Goal: Task Accomplishment & Management: Complete application form

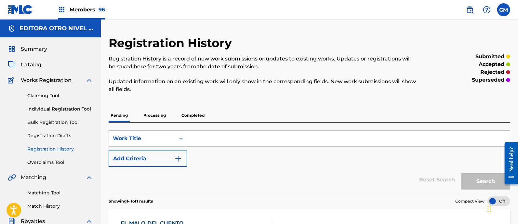
click at [468, 12] on img at bounding box center [470, 10] width 8 height 8
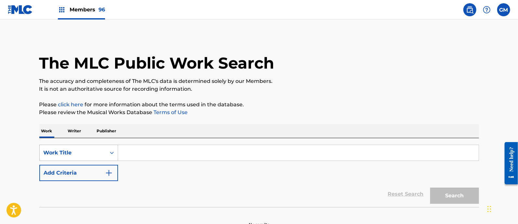
click at [111, 151] on div "Work Title" at bounding box center [78, 153] width 79 height 16
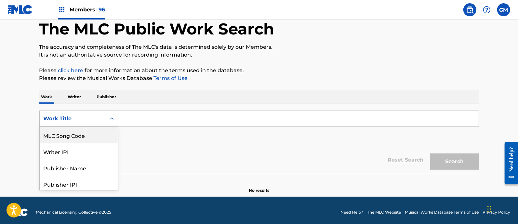
scroll to position [34, 0]
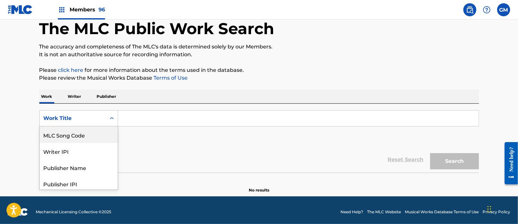
click at [90, 134] on div "MLC Song Code" at bounding box center [79, 135] width 78 height 16
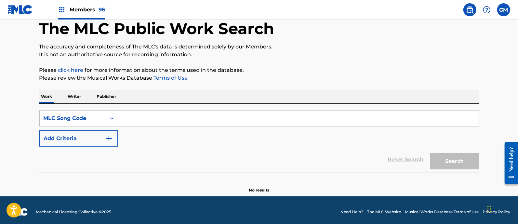
click at [153, 113] on input "Search Form" at bounding box center [298, 119] width 361 height 16
paste input "ES1JIQ"
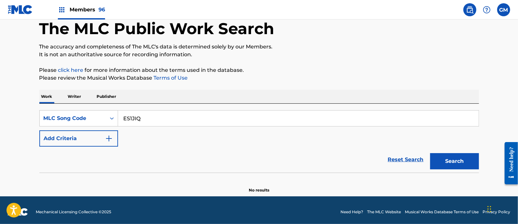
type input "ES1JIQ"
click at [452, 160] on button "Search" at bounding box center [454, 161] width 49 height 16
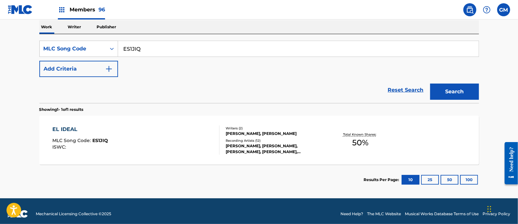
scroll to position [109, 0]
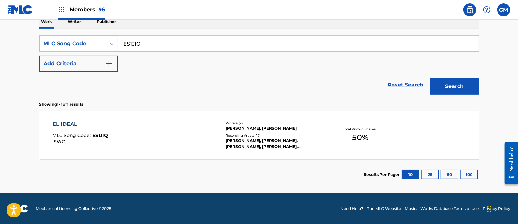
click at [196, 130] on div "EL IDEAL MLC Song Code : ES1JIQ ISWC :" at bounding box center [135, 134] width 167 height 29
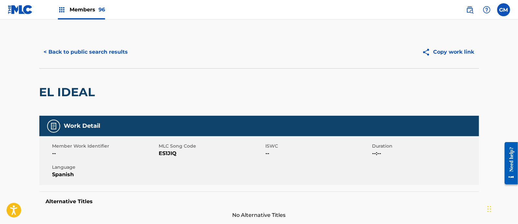
click at [87, 49] on button "< Back to public search results" at bounding box center [85, 52] width 93 height 16
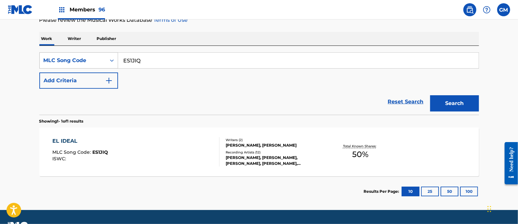
click at [109, 59] on icon "Search Form" at bounding box center [112, 60] width 7 height 7
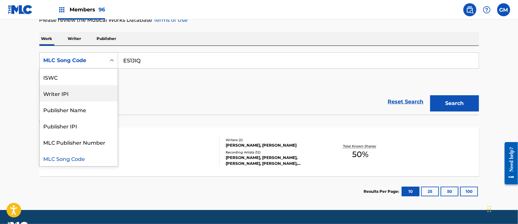
scroll to position [0, 0]
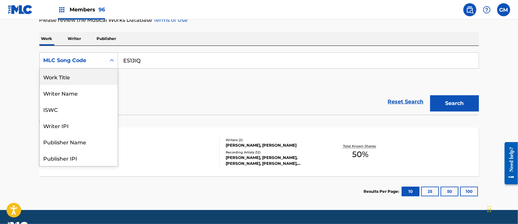
click at [77, 76] on div "Work Title" at bounding box center [79, 77] width 78 height 16
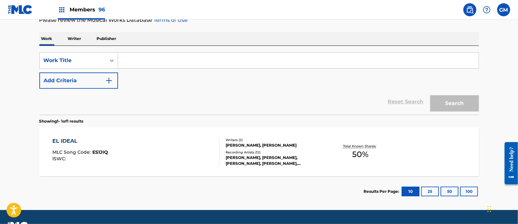
click at [148, 61] on input "Search Form" at bounding box center [298, 61] width 361 height 16
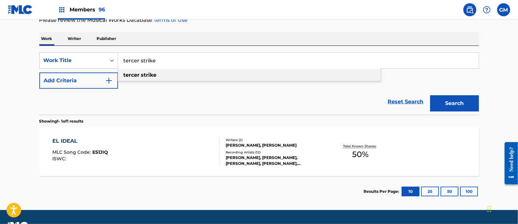
type input "tercer strike"
click at [148, 72] on strong "strike" at bounding box center [149, 75] width 16 height 6
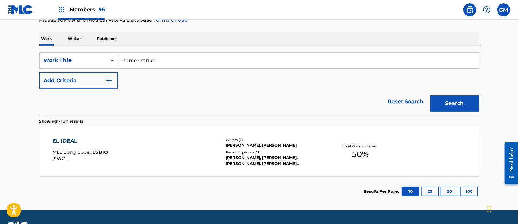
click at [114, 78] on button "Add Criteria" at bounding box center [78, 80] width 79 height 16
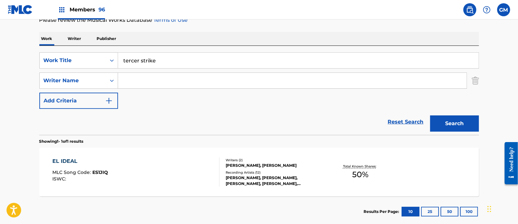
click at [445, 119] on button "Search" at bounding box center [454, 123] width 49 height 16
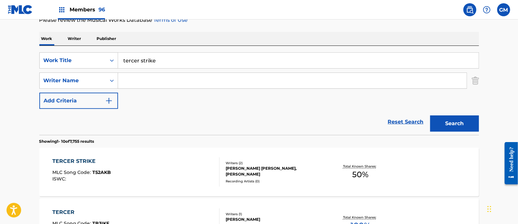
scroll to position [187, 0]
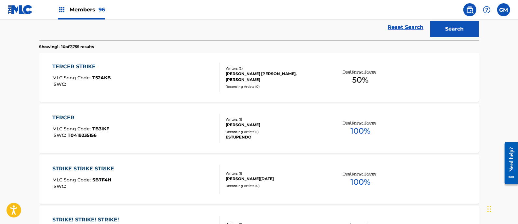
click at [149, 80] on div "TERCER STRIKE MLC Song Code : T52AKB ISWC :" at bounding box center [135, 77] width 167 height 29
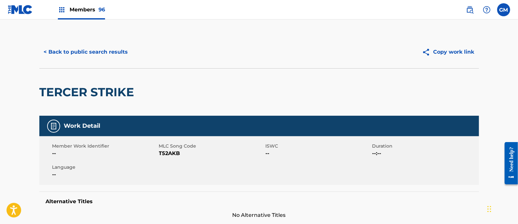
scroll to position [95, 0]
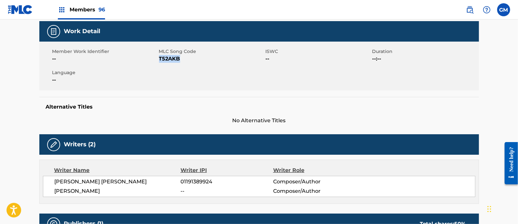
drag, startPoint x: 181, startPoint y: 59, endPoint x: 159, endPoint y: 61, distance: 21.9
click at [159, 61] on span "T52AKB" at bounding box center [211, 59] width 105 height 8
copy span "T52AKB"
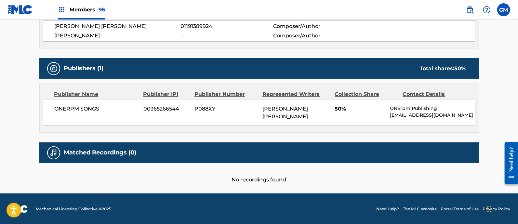
scroll to position [0, 0]
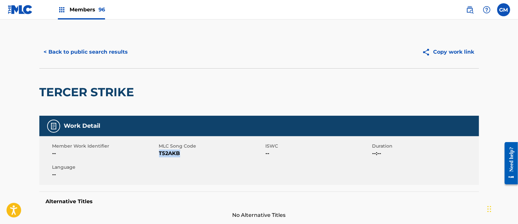
click at [96, 50] on button "< Back to public search results" at bounding box center [85, 52] width 93 height 16
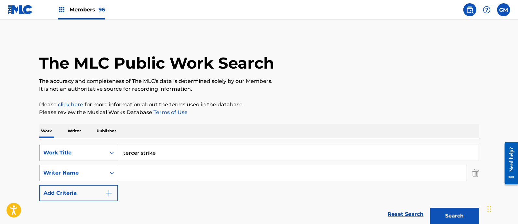
drag, startPoint x: 187, startPoint y: 152, endPoint x: 110, endPoint y: 151, distance: 76.7
click at [110, 151] on div "SearchWithCriteria0f323d14-e33e-4f21-bdb1-cfc240cdab31 Work Title tercer strike" at bounding box center [259, 153] width 440 height 16
paste input "STMP"
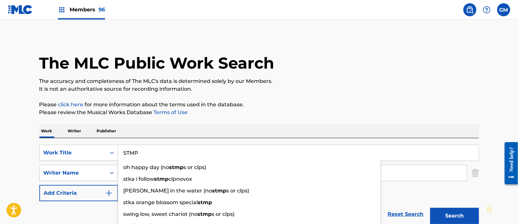
type input "STMP"
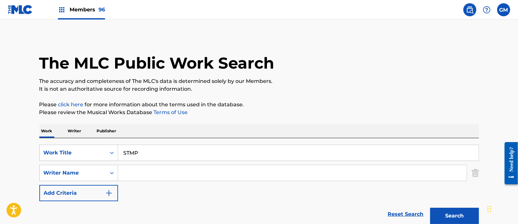
click at [364, 115] on p "Please review the Musical Works Database Terms of Use" at bounding box center [259, 113] width 440 height 8
click at [455, 210] on button "Search" at bounding box center [454, 216] width 49 height 16
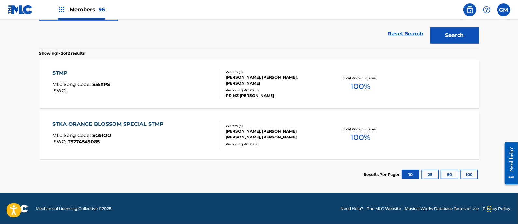
scroll to position [86, 0]
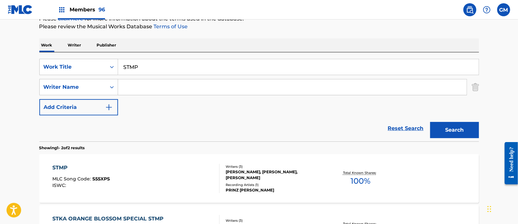
click at [177, 173] on div "STMP MLC Song Code : S55XPS ISWC :" at bounding box center [135, 178] width 167 height 29
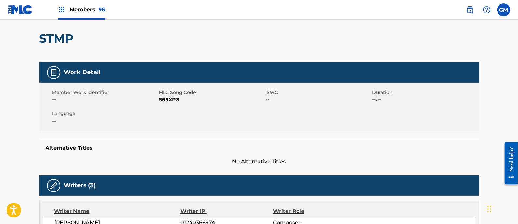
scroll to position [21, 0]
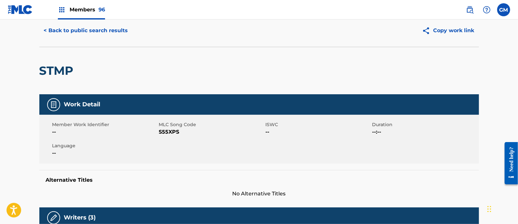
click at [80, 30] on button "< Back to public search results" at bounding box center [85, 30] width 93 height 16
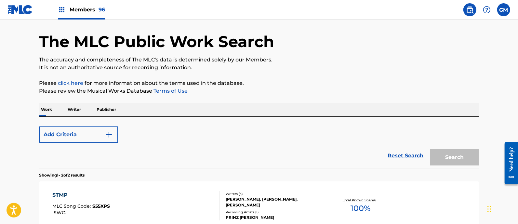
scroll to position [86, 0]
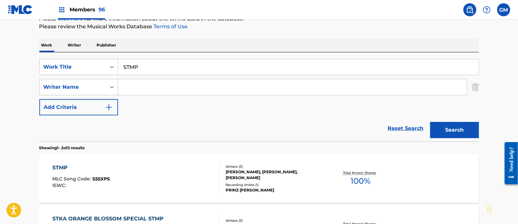
click at [130, 88] on input "Search Form" at bounding box center [292, 87] width 348 height 16
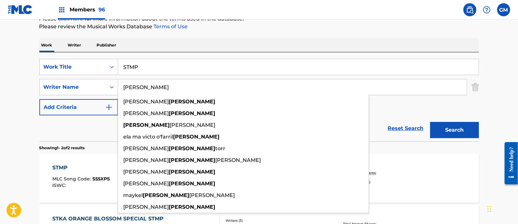
type input "[PERSON_NAME]"
click at [430, 122] on button "Search" at bounding box center [454, 130] width 49 height 16
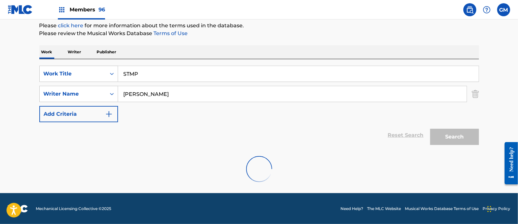
scroll to position [58, 0]
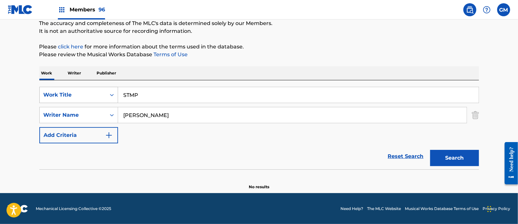
drag, startPoint x: 153, startPoint y: 97, endPoint x: 108, endPoint y: 93, distance: 45.1
click at [108, 93] on div "SearchWithCriteria0f323d14-e33e-4f21-bdb1-cfc240cdab31 Work Title STMP" at bounding box center [259, 95] width 440 height 16
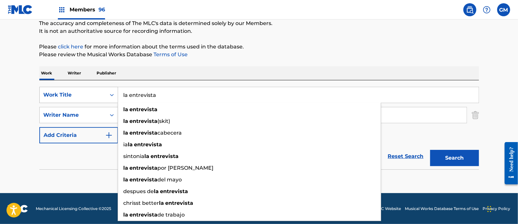
type input "la entrevista"
click at [430, 150] on button "Search" at bounding box center [454, 158] width 49 height 16
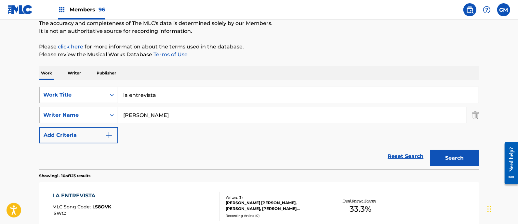
scroll to position [152, 0]
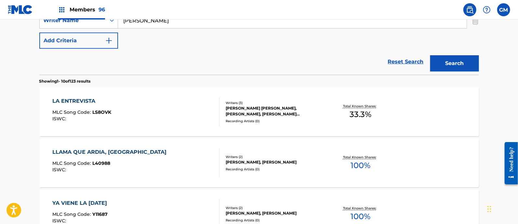
click at [162, 112] on div "LA ENTREVISTA MLC Song Code : LS8OVK ISWC :" at bounding box center [135, 111] width 167 height 29
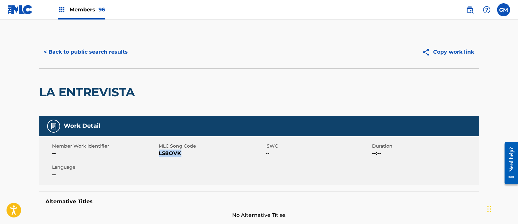
drag, startPoint x: 183, startPoint y: 153, endPoint x: 159, endPoint y: 154, distance: 24.4
click at [159, 154] on span "LS8OVK" at bounding box center [211, 154] width 105 height 8
copy span "LS8OVK"
click at [99, 51] on button "< Back to public search results" at bounding box center [85, 52] width 93 height 16
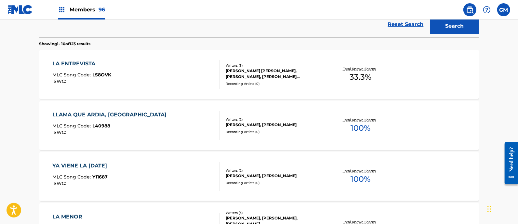
scroll to position [95, 0]
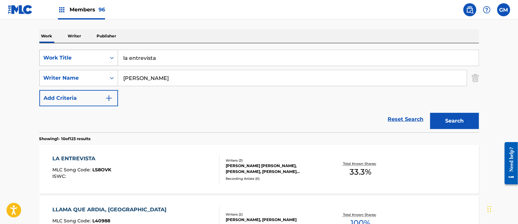
drag, startPoint x: 182, startPoint y: 58, endPoint x: 102, endPoint y: 54, distance: 79.4
click at [102, 54] on div "SearchWithCriteria0f323d14-e33e-4f21-bdb1-cfc240cdab31 Work Title la entrevista" at bounding box center [259, 58] width 440 height 16
type input "tu"
click at [452, 119] on button "Search" at bounding box center [454, 121] width 49 height 16
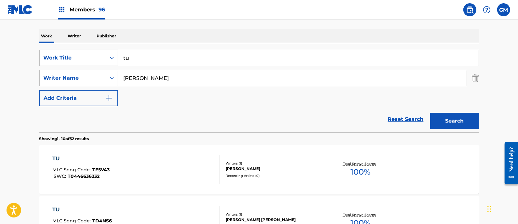
scroll to position [190, 0]
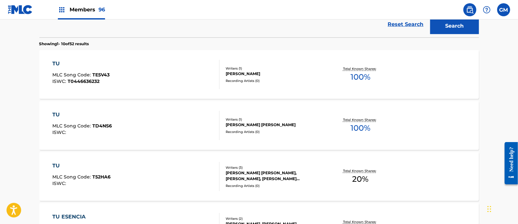
click at [160, 175] on div "TU MLC Song Code : T52HA6 ISWC :" at bounding box center [135, 176] width 167 height 29
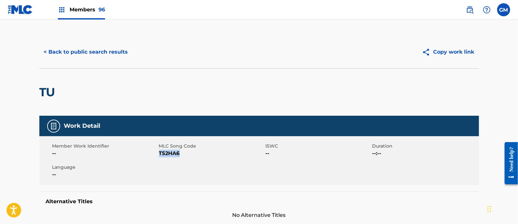
drag, startPoint x: 182, startPoint y: 155, endPoint x: 159, endPoint y: 155, distance: 23.7
click at [159, 155] on span "T52HA6" at bounding box center [211, 154] width 105 height 8
copy span "T52HA6"
click at [107, 48] on button "< Back to public search results" at bounding box center [85, 52] width 93 height 16
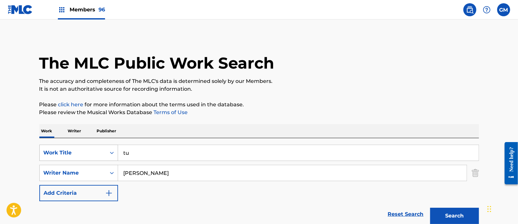
drag, startPoint x: 156, startPoint y: 151, endPoint x: 111, endPoint y: 147, distance: 45.4
click at [111, 147] on div "SearchWithCriteria0f323d14-e33e-4f21-bdb1-cfc240cdab31 Work Title tu" at bounding box center [259, 153] width 440 height 16
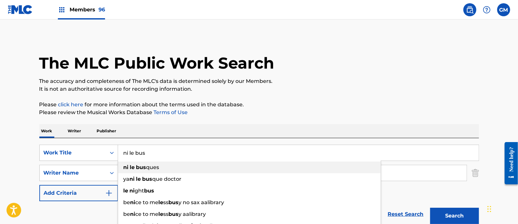
click at [140, 165] on strong "bus" at bounding box center [141, 167] width 10 height 6
type input "ni le busques"
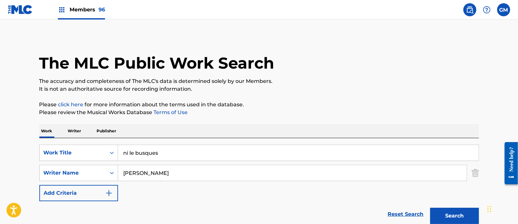
click at [441, 214] on button "Search" at bounding box center [454, 216] width 49 height 16
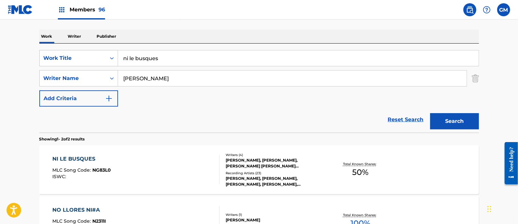
click at [179, 168] on div "NI LE BUSQUES MLC Song Code : NG83L0 ISWC :" at bounding box center [135, 169] width 167 height 29
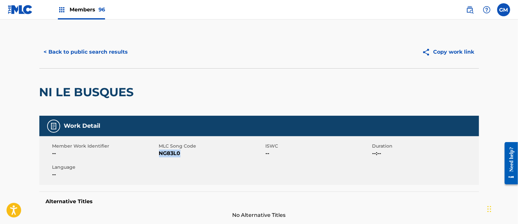
drag, startPoint x: 186, startPoint y: 155, endPoint x: 159, endPoint y: 155, distance: 26.3
click at [159, 155] on span "NG83L0" at bounding box center [211, 154] width 105 height 8
copy span "NG83L0"
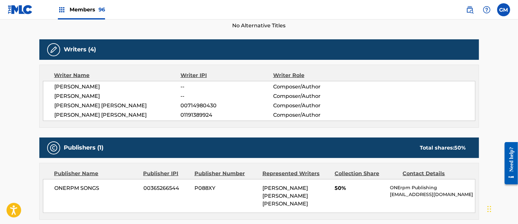
scroll to position [284, 0]
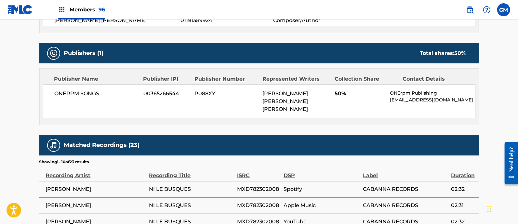
click at [73, 10] on span "Members 96" at bounding box center [87, 9] width 35 height 7
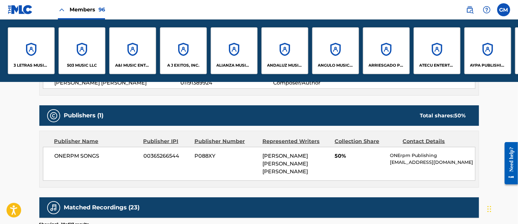
scroll to position [347, 0]
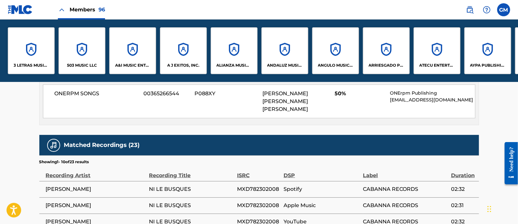
click at [123, 62] on p "A&I MUSIC ENTERTAINMENT, INC" at bounding box center [132, 65] width 35 height 6
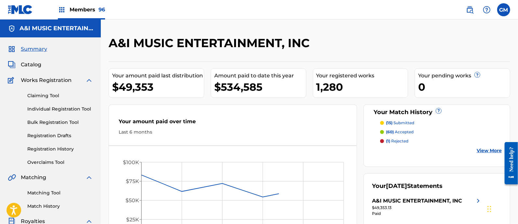
click at [59, 109] on link "Individual Registration Tool" at bounding box center [60, 109] width 66 height 7
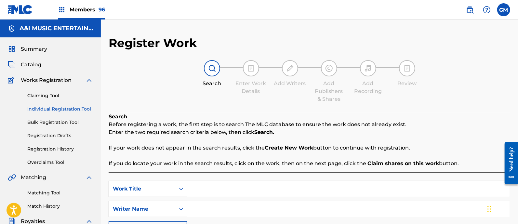
click at [213, 182] on input "Search Form" at bounding box center [348, 189] width 322 height 16
paste input "STMP"
type input "STMP"
click at [216, 207] on input "Search Form" at bounding box center [348, 209] width 322 height 16
type input "[PERSON_NAME]"
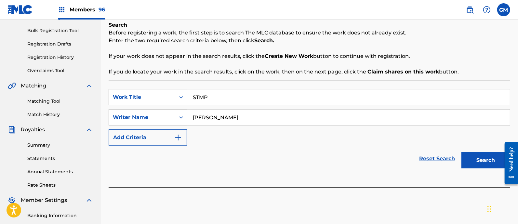
scroll to position [95, 0]
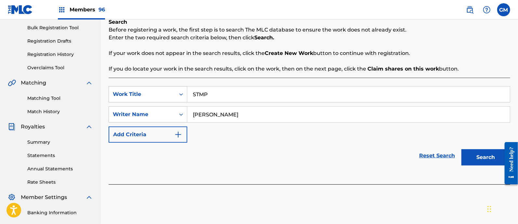
click at [472, 153] on button "Search" at bounding box center [485, 157] width 49 height 16
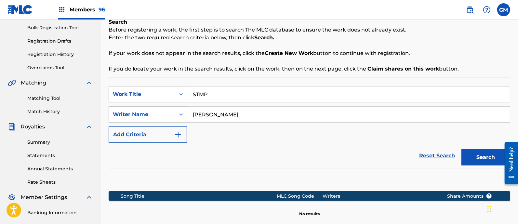
scroll to position [179, 0]
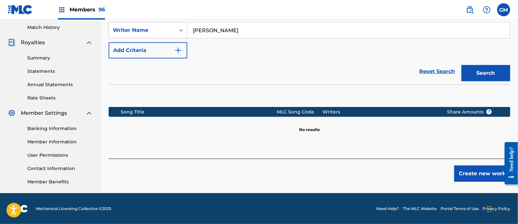
click at [464, 171] on button "Create new work" at bounding box center [482, 173] width 56 height 16
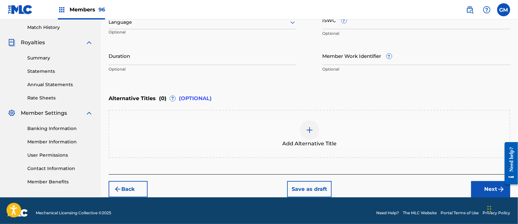
click at [120, 25] on div at bounding box center [203, 22] width 188 height 8
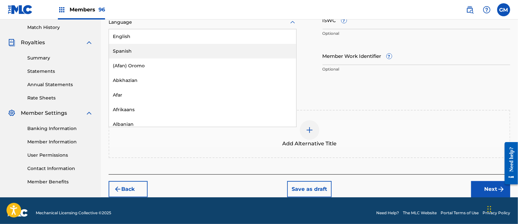
click at [130, 49] on div "Spanish" at bounding box center [202, 51] width 187 height 15
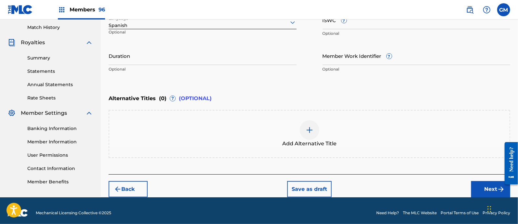
click at [478, 184] on button "Next" at bounding box center [490, 189] width 39 height 16
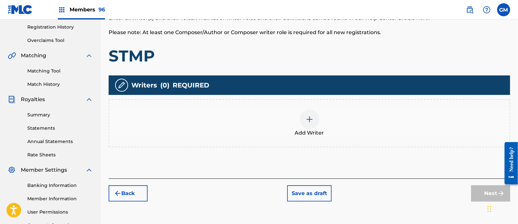
scroll to position [124, 0]
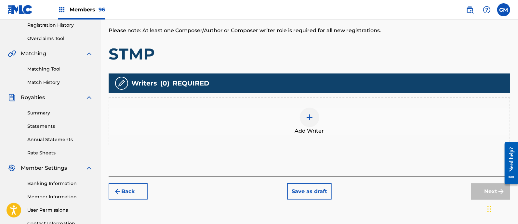
click at [307, 115] on img at bounding box center [310, 117] width 8 height 8
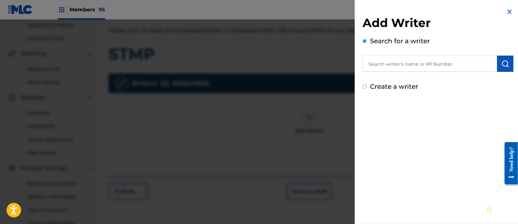
click at [388, 61] on input "text" at bounding box center [429, 64] width 135 height 16
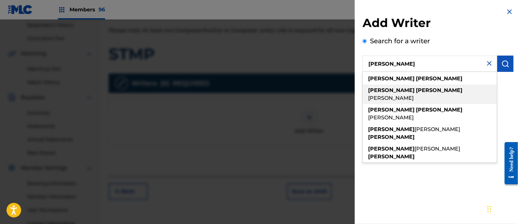
click at [410, 95] on span "[PERSON_NAME]" at bounding box center [391, 98] width 46 height 6
type input "[PERSON_NAME]"
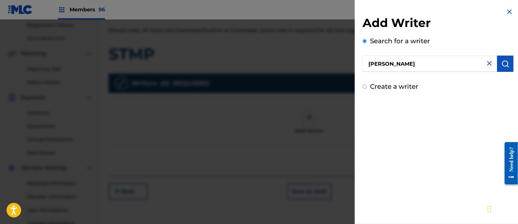
click at [502, 60] on img "submit" at bounding box center [505, 64] width 8 height 8
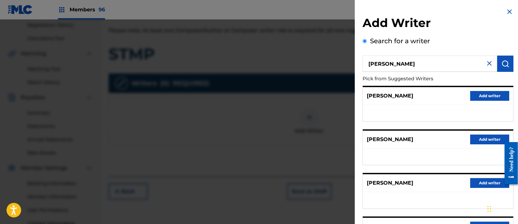
scroll to position [95, 0]
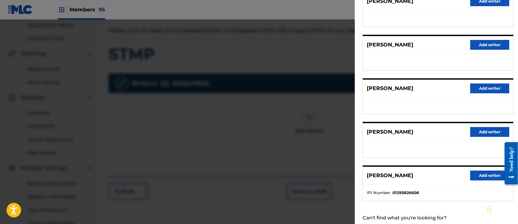
click at [473, 172] on button "Add writer" at bounding box center [489, 176] width 39 height 10
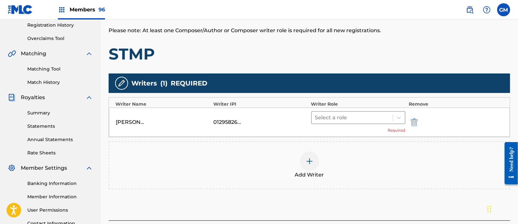
click at [326, 117] on div at bounding box center [352, 117] width 74 height 9
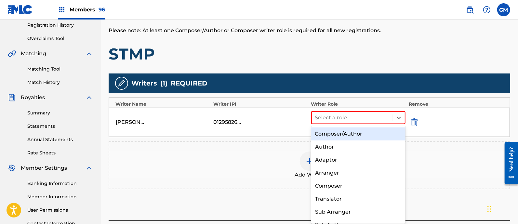
click at [332, 133] on div "Composer/Author" at bounding box center [358, 133] width 94 height 13
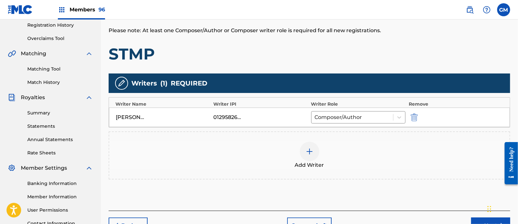
scroll to position [179, 0]
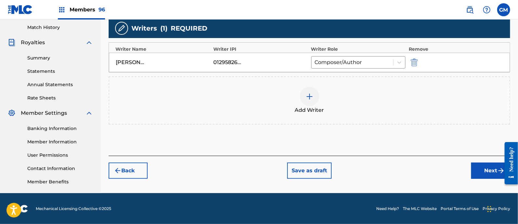
click at [478, 165] on button "Next" at bounding box center [490, 171] width 39 height 16
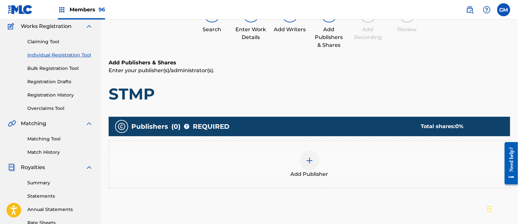
scroll to position [29, 0]
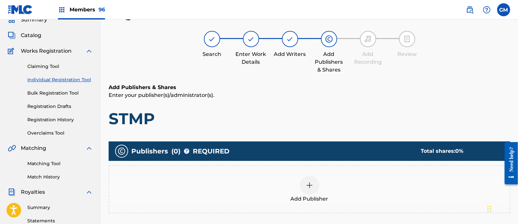
click at [312, 182] on img at bounding box center [310, 185] width 8 height 8
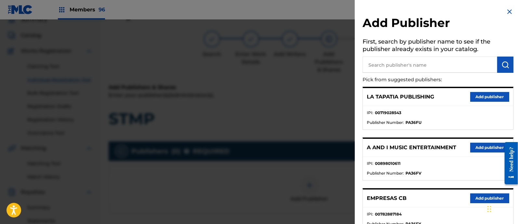
scroll to position [93, 0]
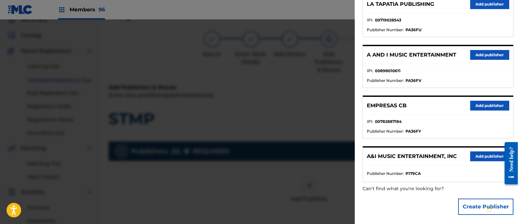
click at [476, 103] on button "Add publisher" at bounding box center [489, 106] width 39 height 10
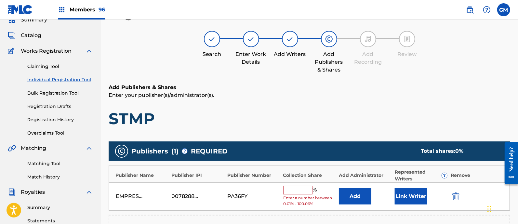
click at [291, 190] on input "text" at bounding box center [297, 190] width 29 height 8
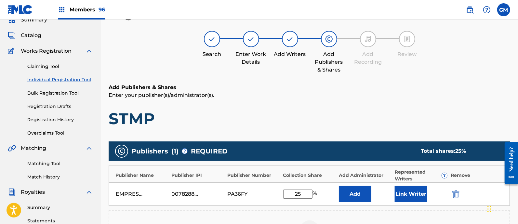
type input "25"
click at [407, 194] on button "Link Writer" at bounding box center [411, 194] width 33 height 16
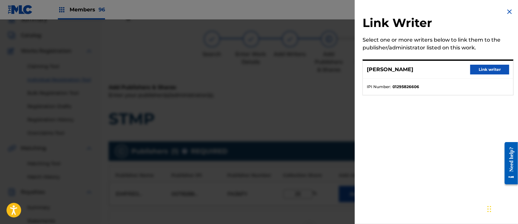
click at [484, 67] on button "Link writer" at bounding box center [489, 70] width 39 height 10
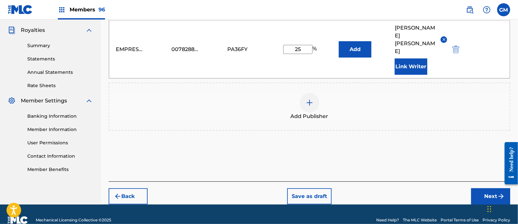
scroll to position [194, 0]
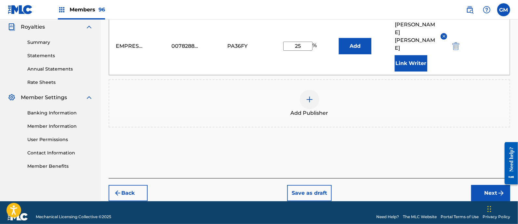
click at [478, 185] on button "Next" at bounding box center [490, 193] width 39 height 16
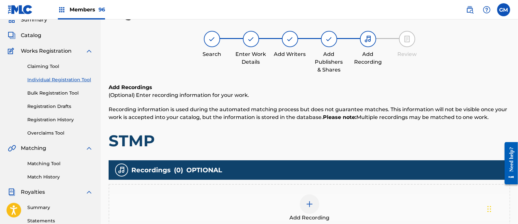
scroll to position [124, 0]
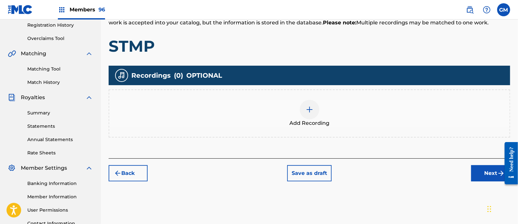
click at [311, 107] on img at bounding box center [310, 110] width 8 height 8
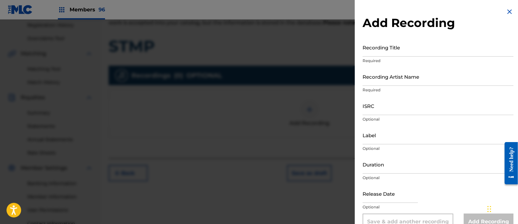
click at [378, 48] on input "Recording Title" at bounding box center [437, 47] width 151 height 19
type input "STMP"
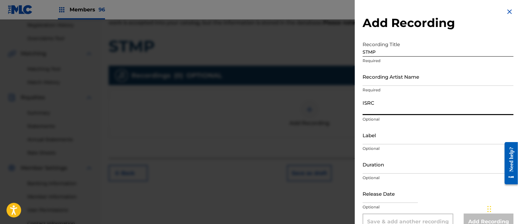
click at [399, 109] on input "ISRC" at bounding box center [437, 106] width 151 height 19
paste input "BK4DA2518532"
type input "BK4DA2518532"
click at [367, 74] on input "Recording Artist Name" at bounding box center [437, 76] width 151 height 19
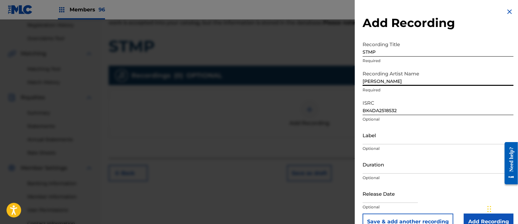
type input "[PERSON_NAME]"
click at [379, 135] on input "Label" at bounding box center [437, 135] width 151 height 19
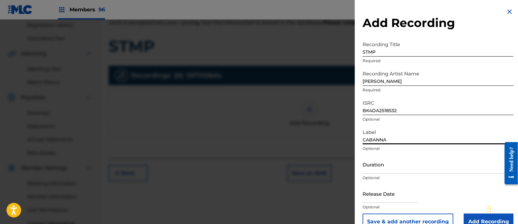
type input "CABANNA RECORDS"
click at [388, 196] on input "text" at bounding box center [389, 193] width 55 height 19
select select "7"
select select "2025"
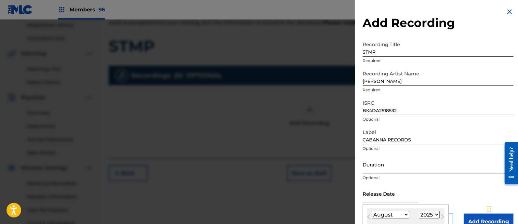
scroll to position [74, 0]
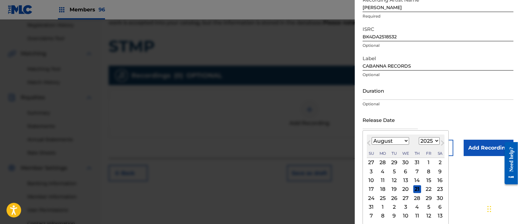
click at [376, 140] on select "January February March April May June July August September October November De…" at bounding box center [390, 140] width 37 height 7
select select "4"
click at [372, 145] on select "January February March April May June July August September October November De…" at bounding box center [390, 140] width 37 height 7
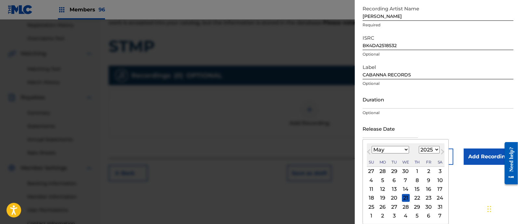
click at [428, 189] on div "16" at bounding box center [429, 189] width 8 height 8
type input "[DATE]"
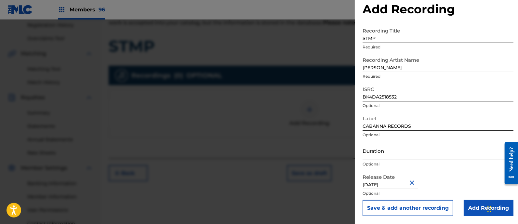
scroll to position [13, 0]
click at [475, 206] on input "Add Recording" at bounding box center [489, 208] width 50 height 16
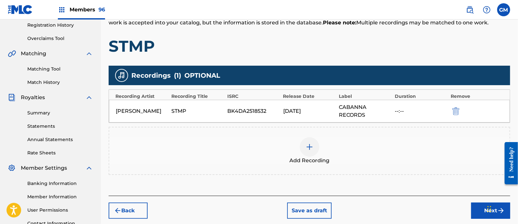
click at [476, 209] on button "Next" at bounding box center [490, 211] width 39 height 16
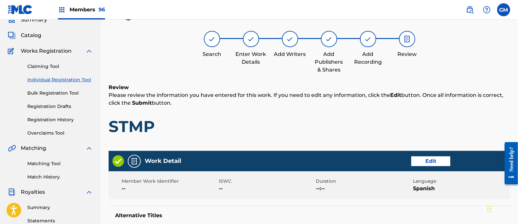
scroll to position [124, 0]
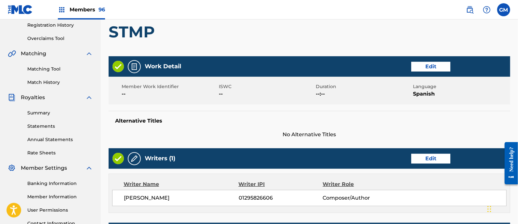
click at [426, 155] on button "Edit" at bounding box center [430, 159] width 39 height 10
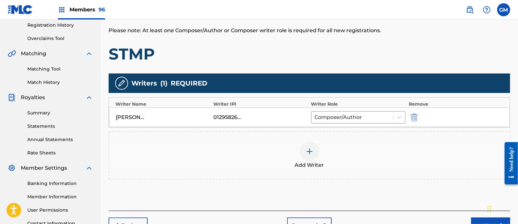
click at [310, 151] on img at bounding box center [310, 152] width 8 height 8
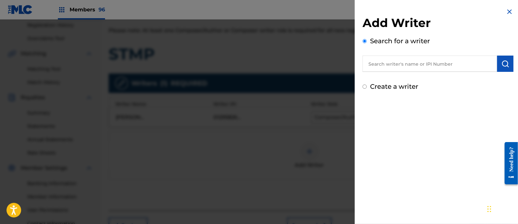
click at [401, 63] on input "text" at bounding box center [429, 64] width 135 height 16
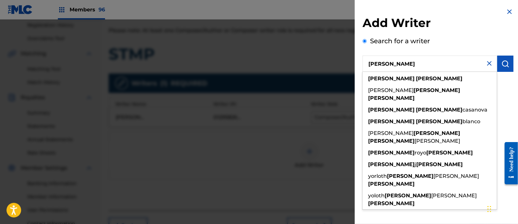
type input "[PERSON_NAME]"
click at [504, 63] on img "submit" at bounding box center [505, 64] width 8 height 8
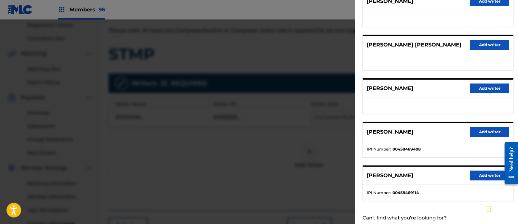
scroll to position [0, 0]
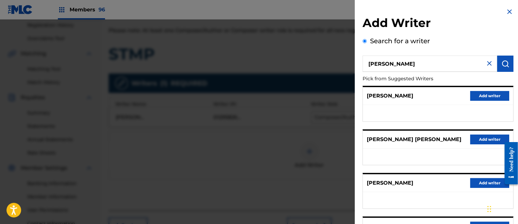
click at [481, 95] on button "Add writer" at bounding box center [489, 96] width 39 height 10
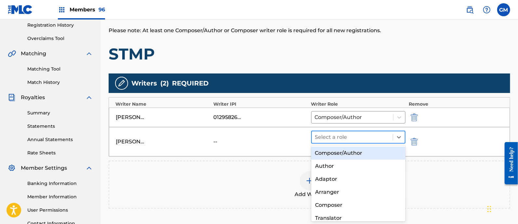
click at [328, 137] on div at bounding box center [352, 137] width 74 height 9
click at [328, 154] on div "Composer/Author" at bounding box center [358, 153] width 94 height 13
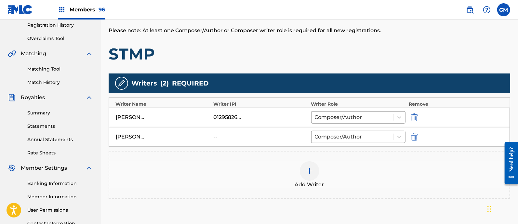
scroll to position [184, 0]
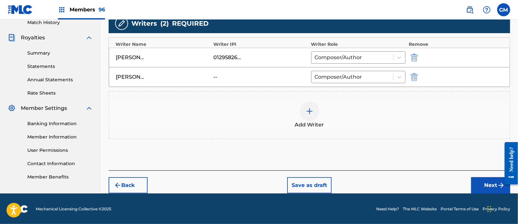
click at [482, 183] on button "Next" at bounding box center [490, 185] width 39 height 16
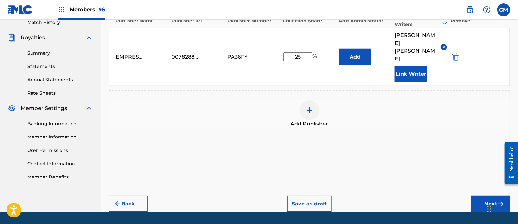
scroll to position [194, 0]
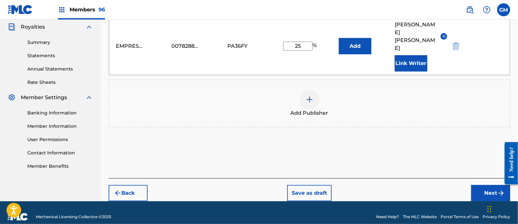
click at [478, 185] on button "Next" at bounding box center [490, 193] width 39 height 16
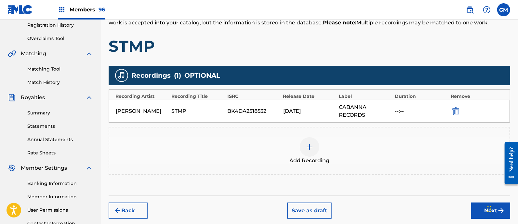
scroll to position [179, 0]
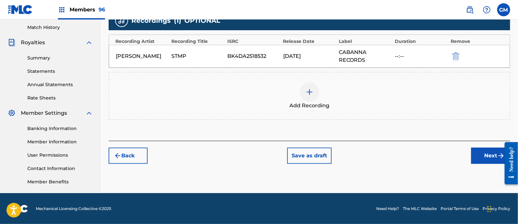
click at [479, 153] on button "Next" at bounding box center [490, 156] width 39 height 16
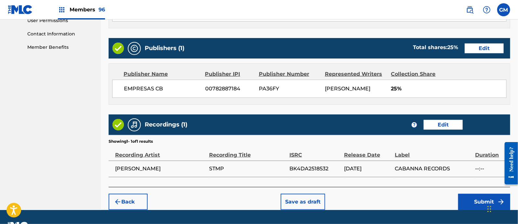
scroll to position [337, 0]
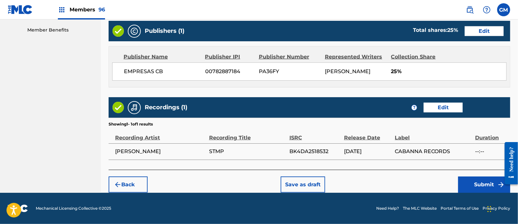
click at [468, 185] on button "Submit" at bounding box center [484, 185] width 52 height 16
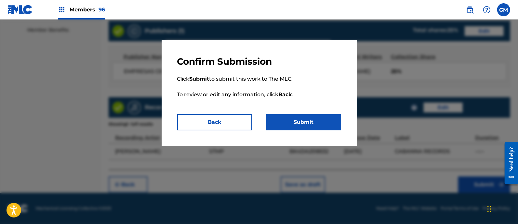
click at [305, 122] on button "Submit" at bounding box center [303, 122] width 75 height 16
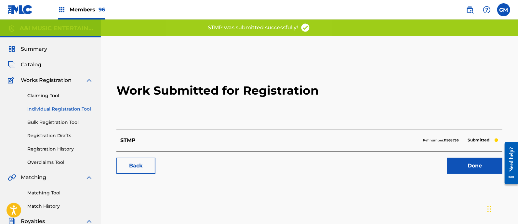
click at [457, 162] on link "Done" at bounding box center [474, 166] width 55 height 16
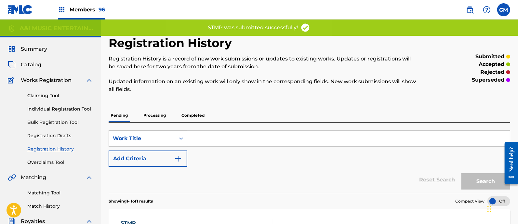
scroll to position [95, 0]
